Goal: Find specific page/section: Find specific page/section

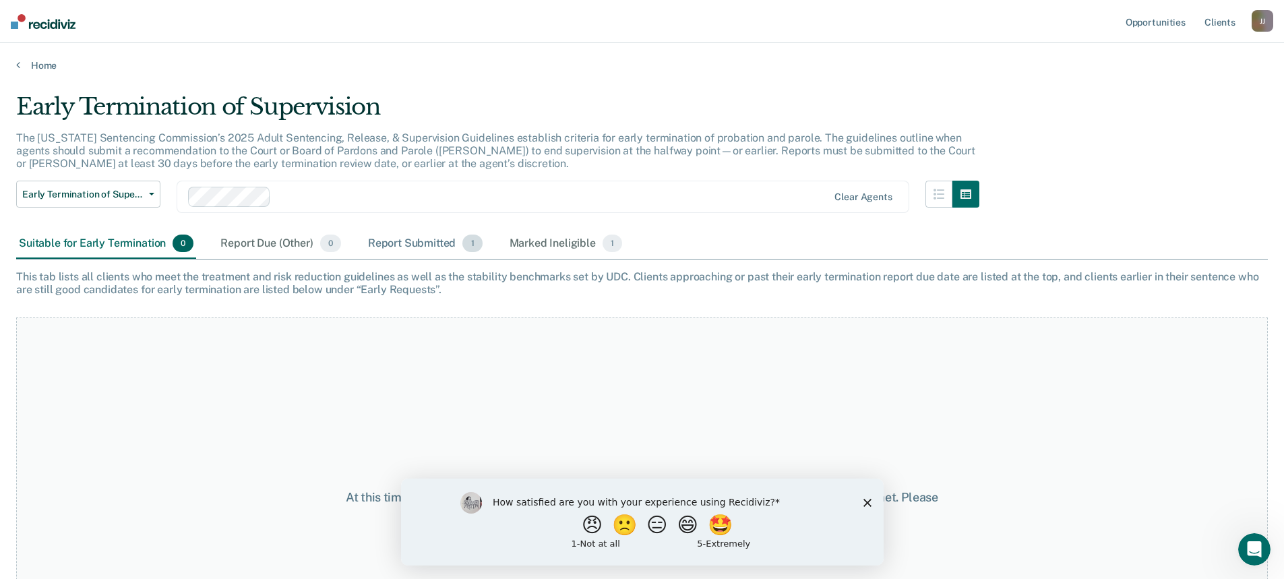
click at [407, 253] on div "Report Submitted 1" at bounding box center [425, 244] width 120 height 30
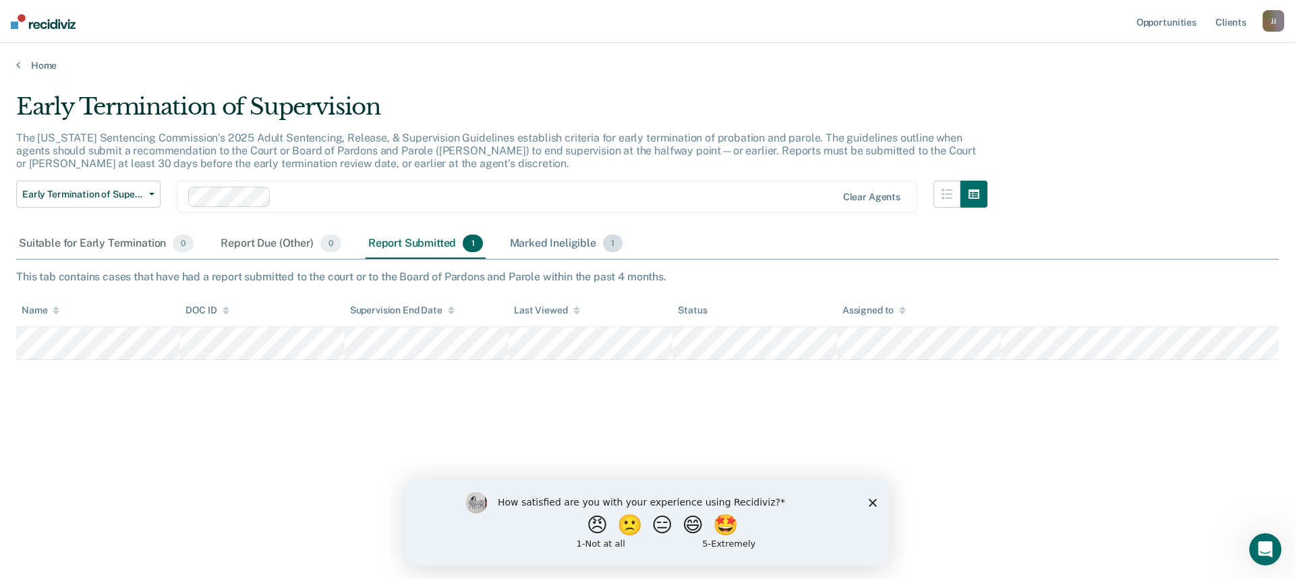
click at [540, 245] on div "Marked Ineligible 1" at bounding box center [566, 244] width 119 height 30
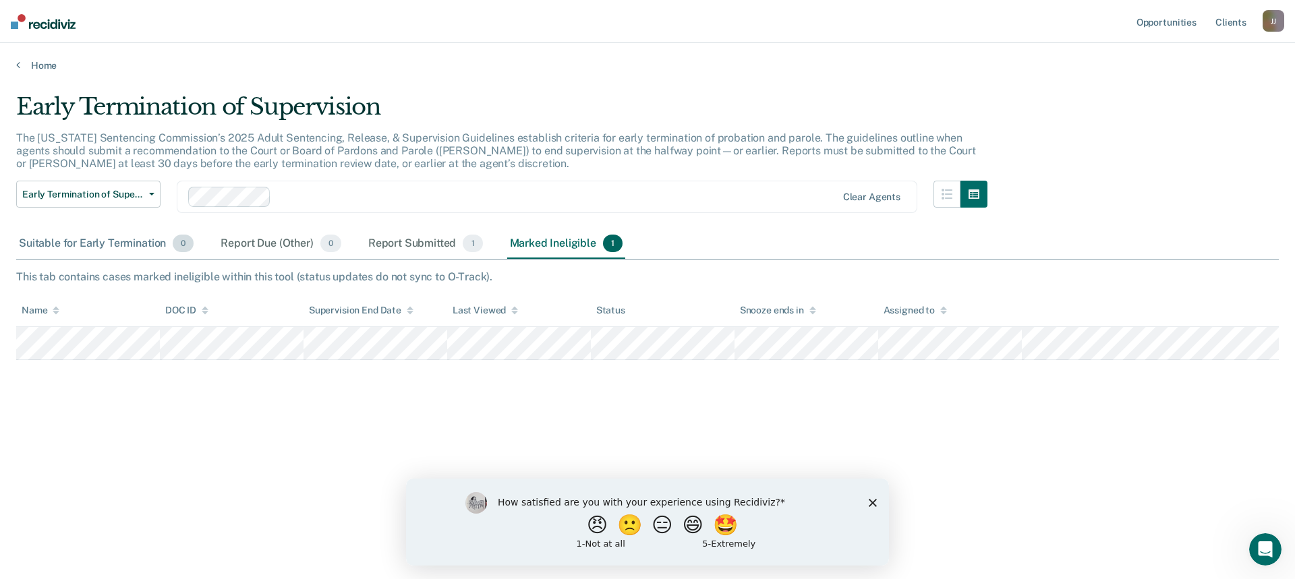
click at [68, 244] on div "Suitable for Early Termination 0" at bounding box center [106, 244] width 180 height 30
